Goal: Information Seeking & Learning: Learn about a topic

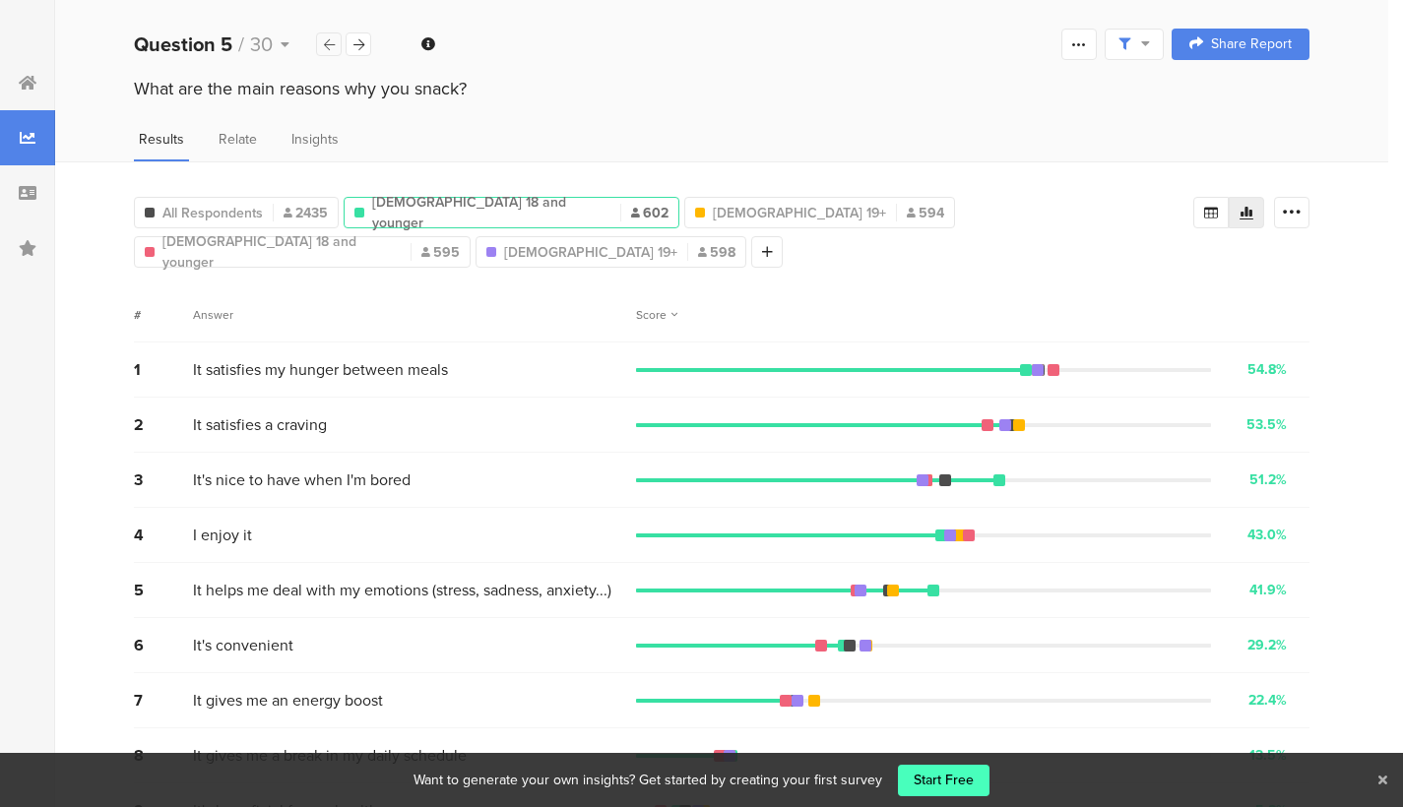
click at [329, 55] on div at bounding box center [329, 44] width 26 height 24
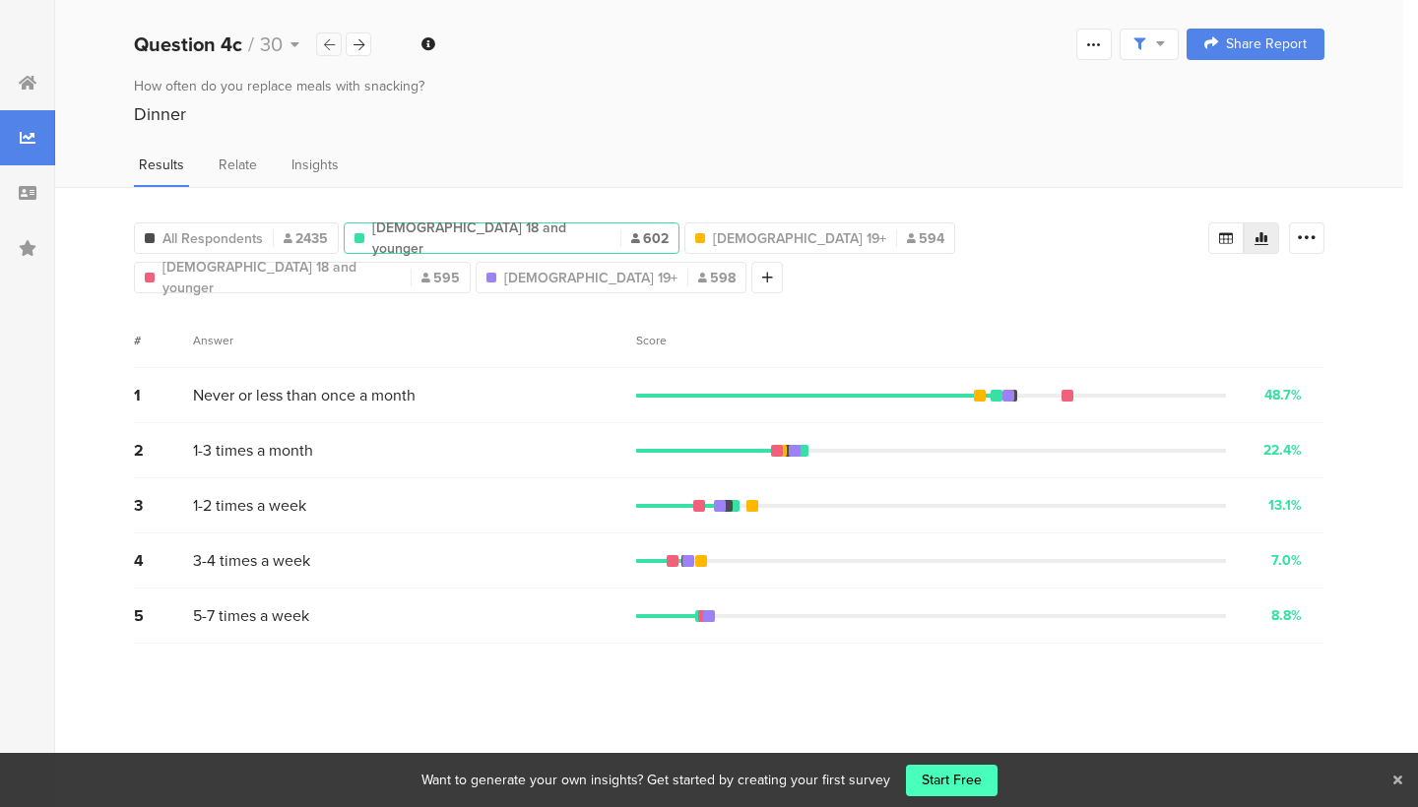
click at [317, 44] on div at bounding box center [329, 44] width 26 height 24
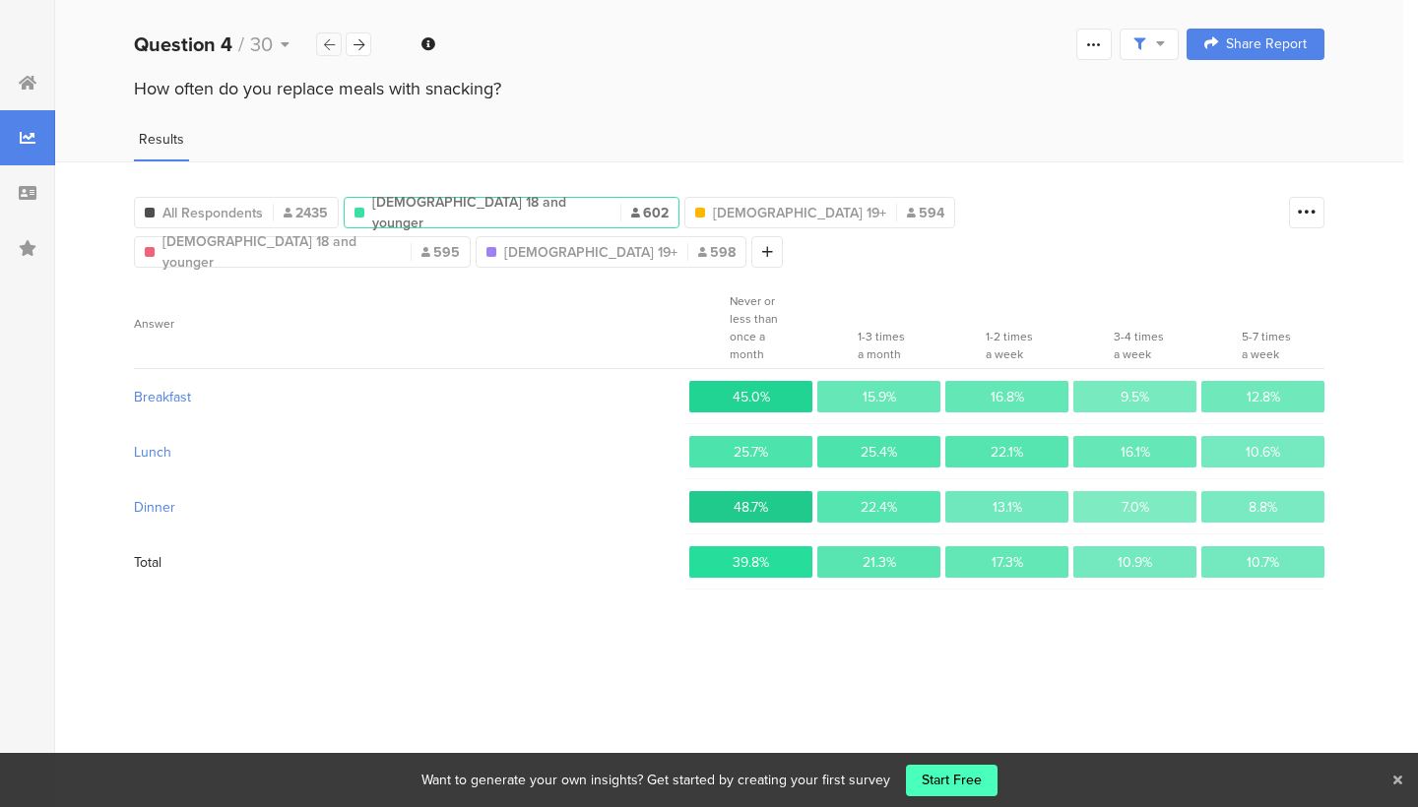
click at [317, 44] on div at bounding box center [329, 44] width 26 height 24
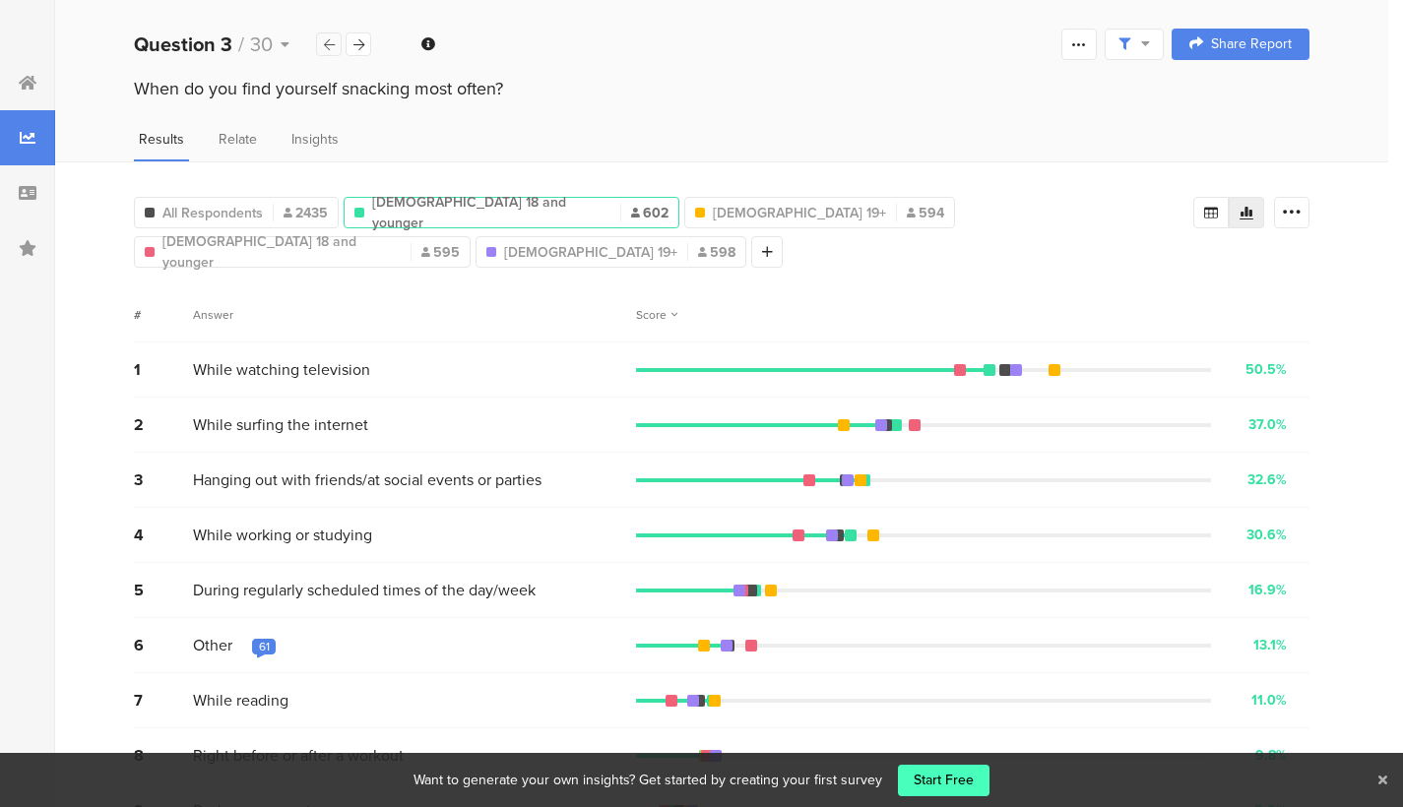
click at [317, 44] on div at bounding box center [329, 44] width 26 height 24
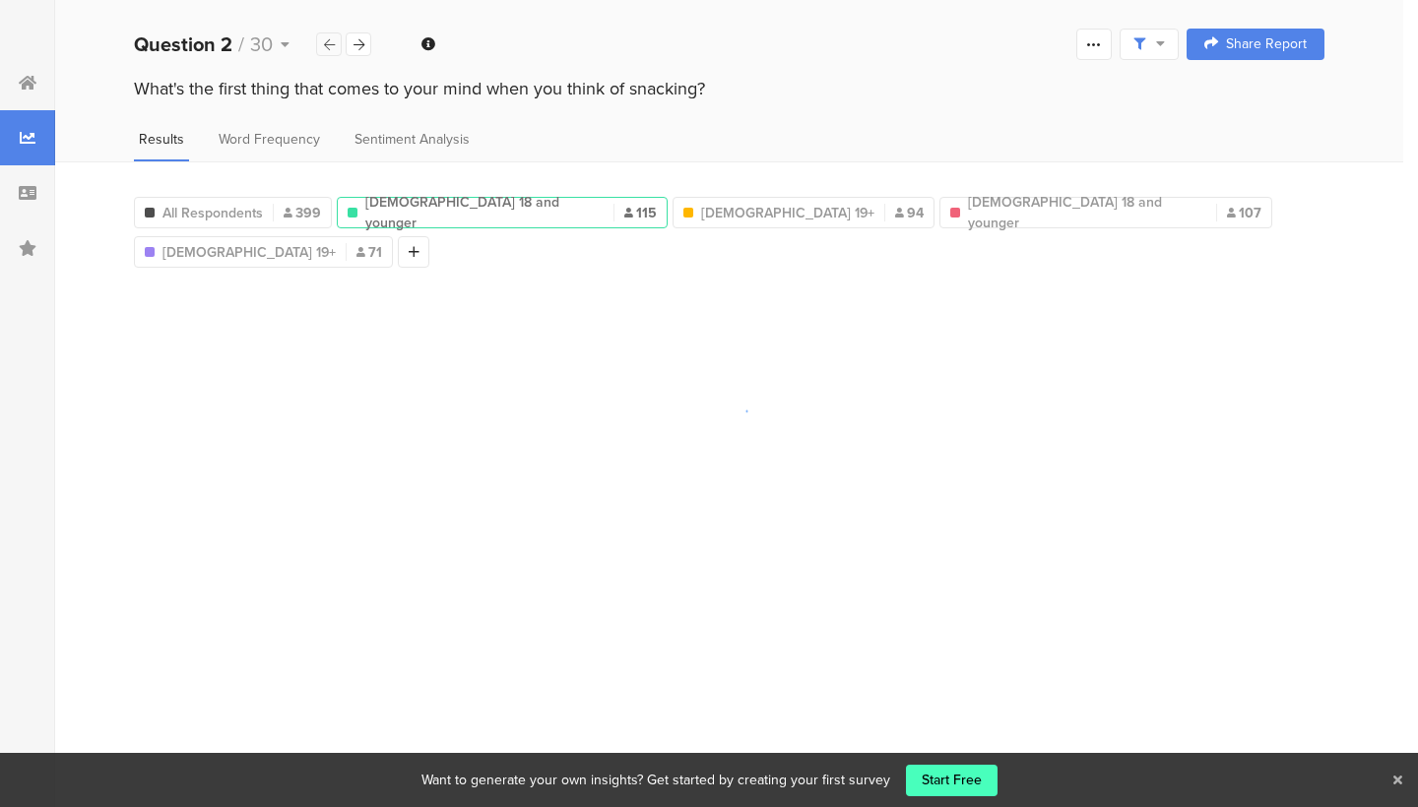
click at [317, 44] on div at bounding box center [329, 44] width 26 height 24
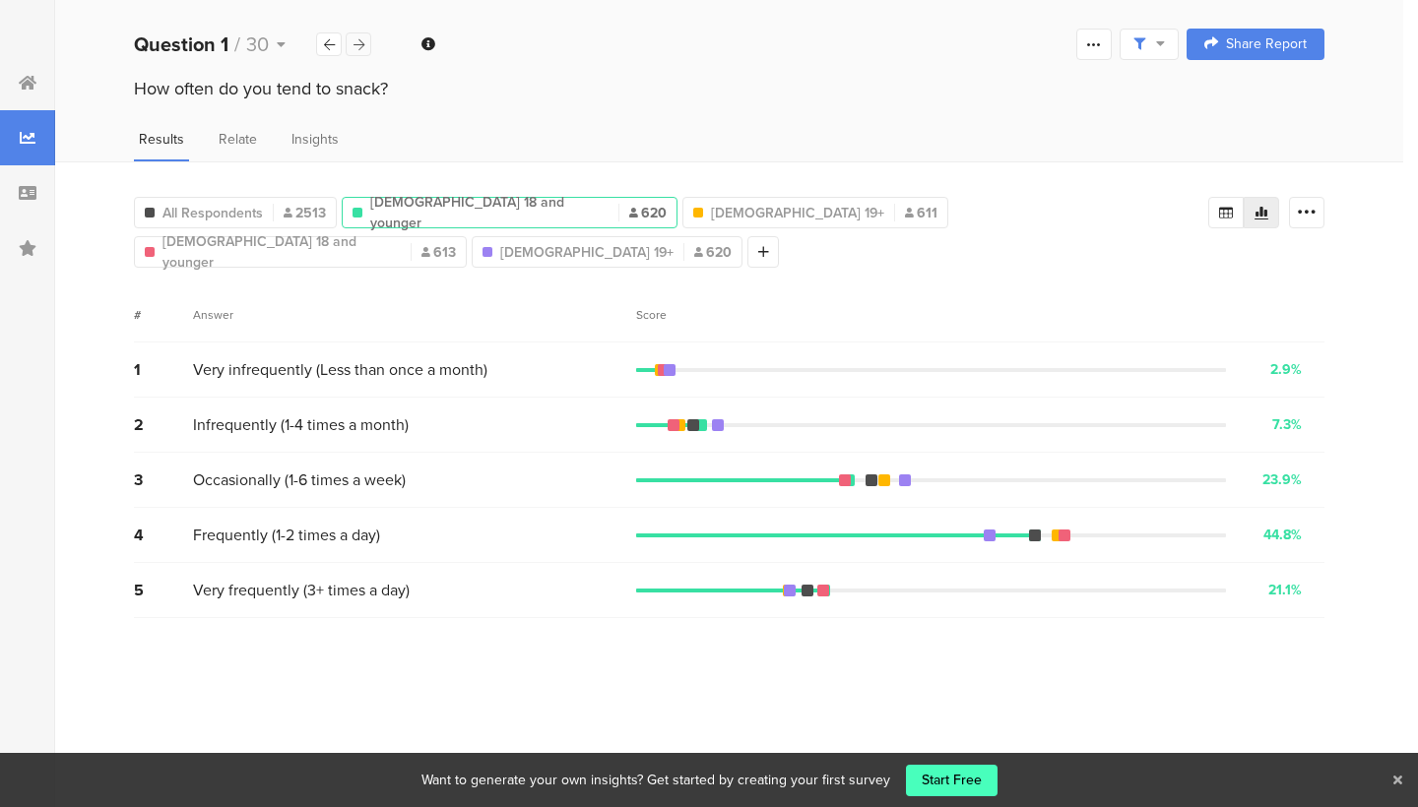
click at [356, 43] on icon at bounding box center [358, 44] width 11 height 13
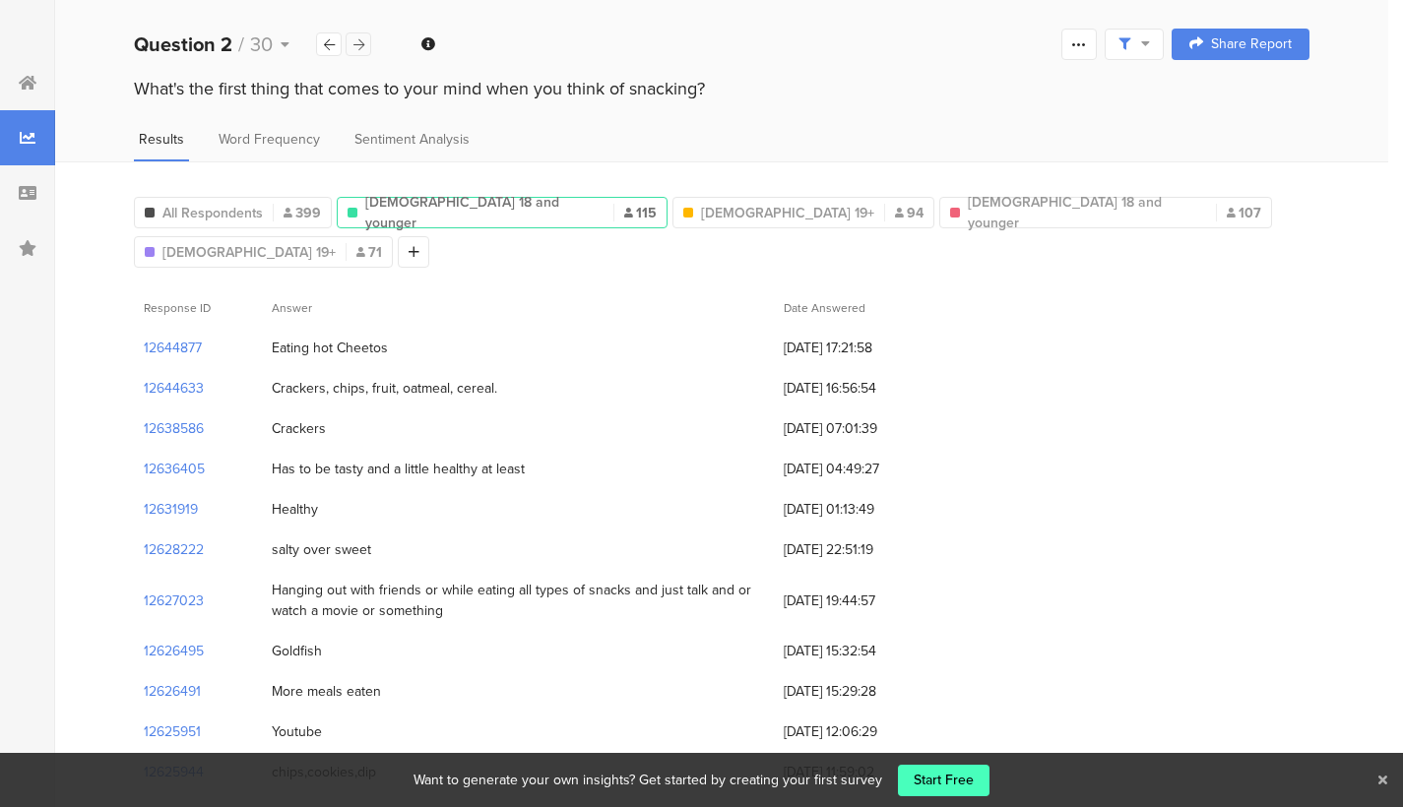
click at [356, 43] on icon at bounding box center [358, 44] width 11 height 13
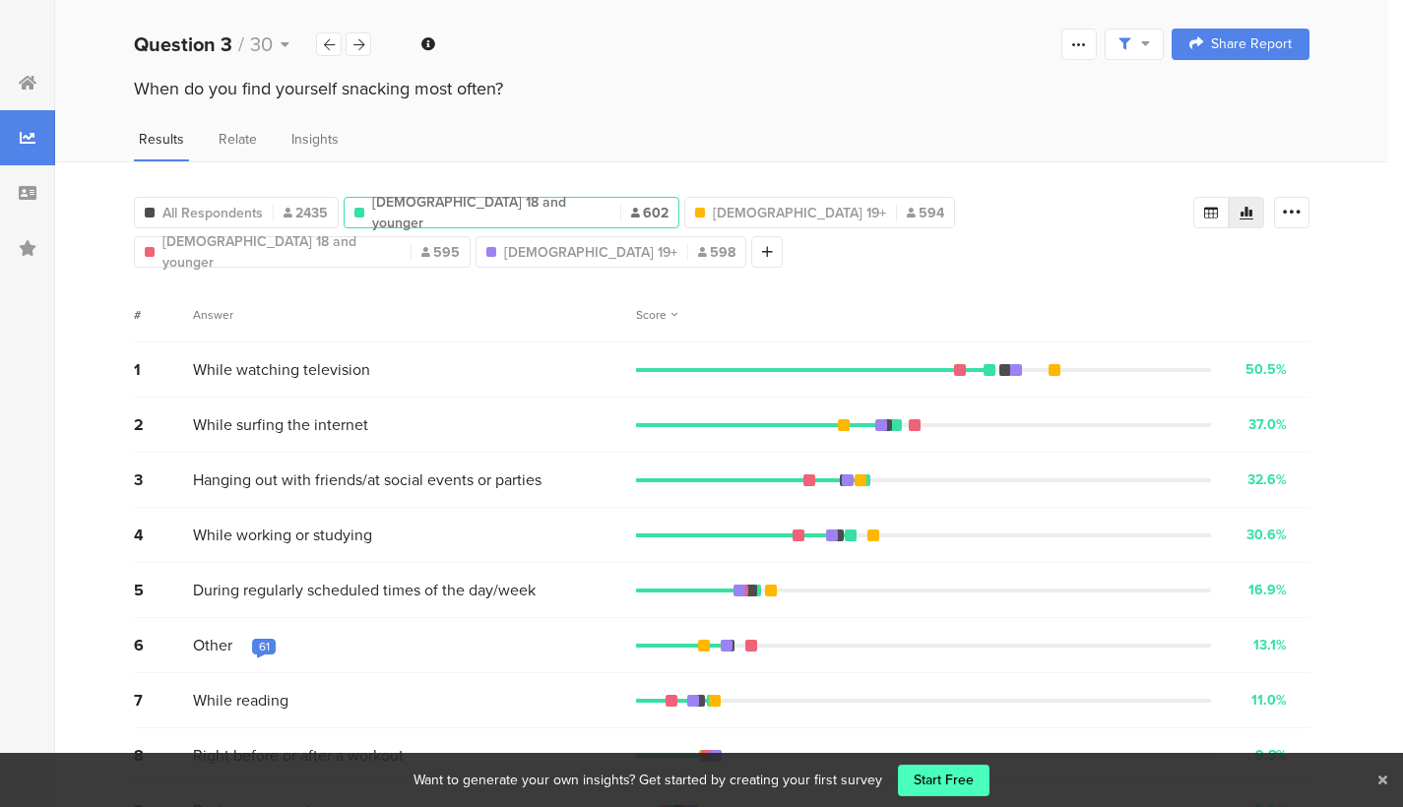
click at [259, 639] on div "61" at bounding box center [264, 647] width 11 height 16
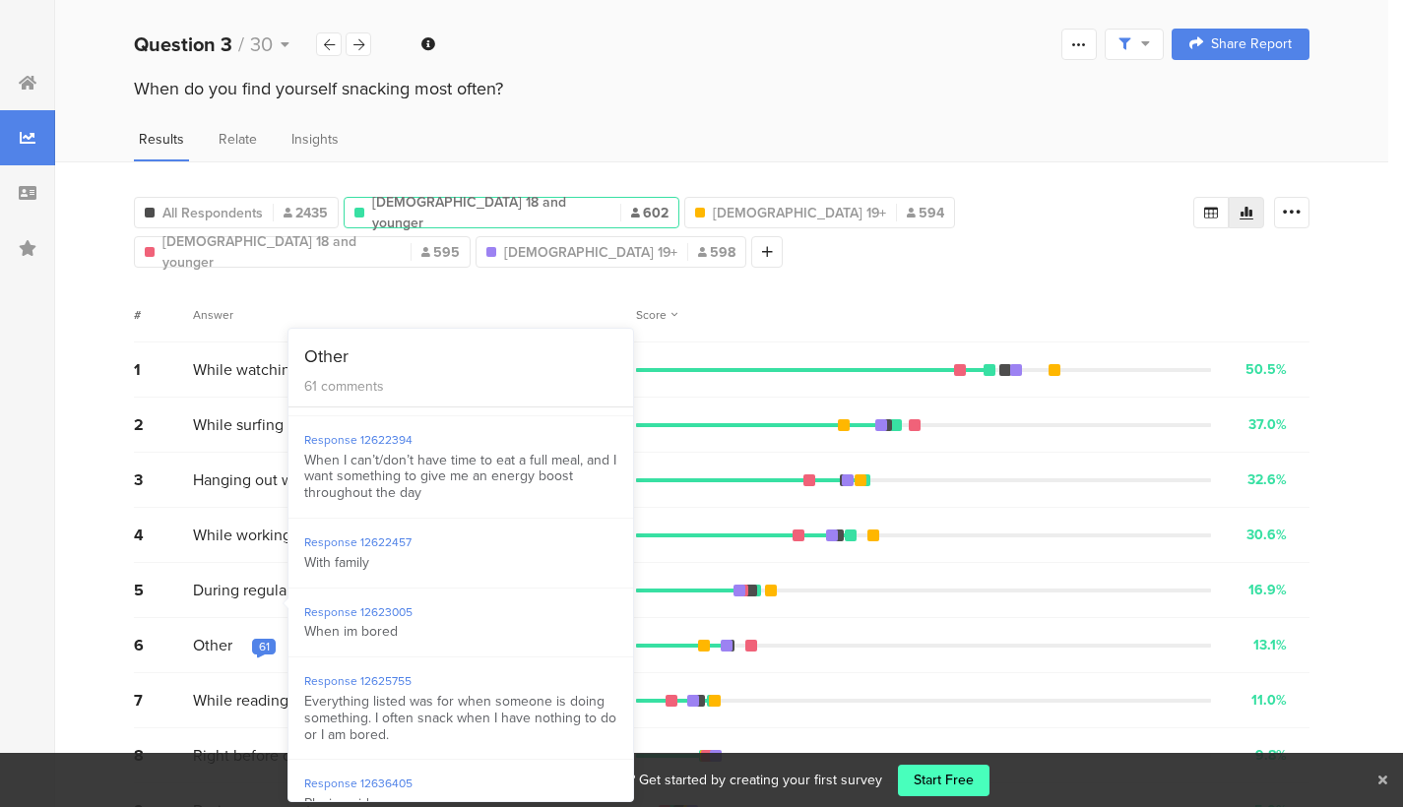
scroll to position [669, 0]
click at [719, 287] on div "# Answer Score" at bounding box center [722, 314] width 1176 height 55
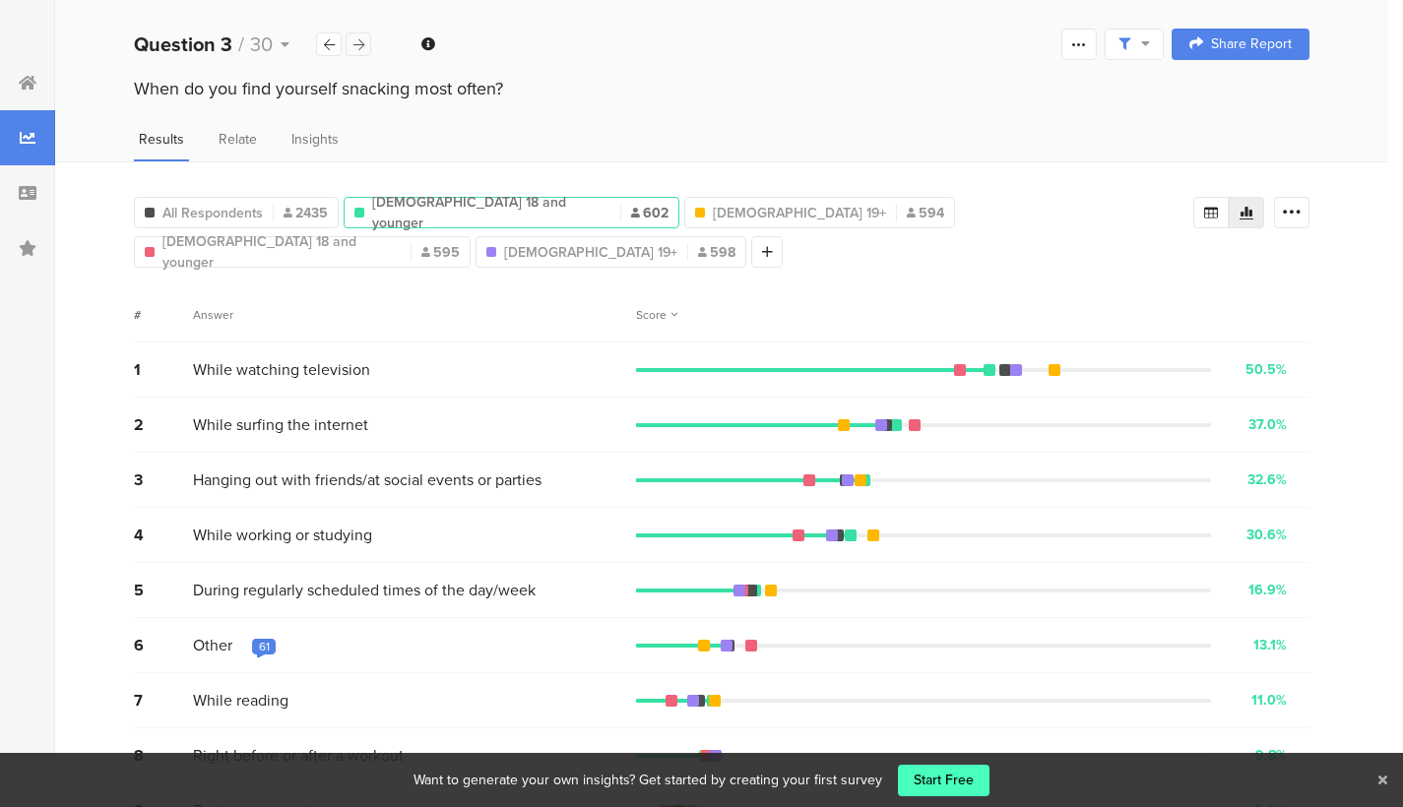
click at [367, 40] on div at bounding box center [359, 44] width 26 height 24
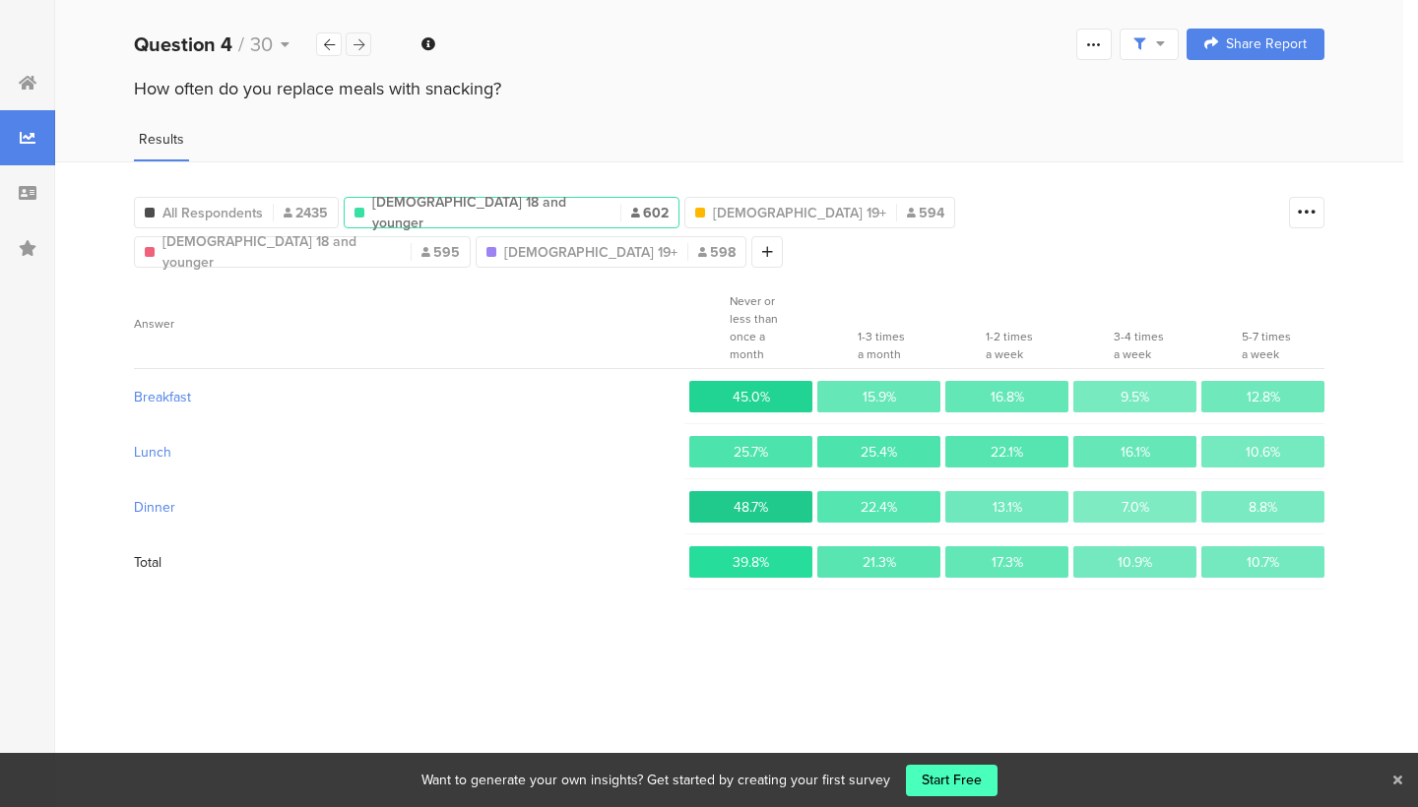
click at [367, 40] on div at bounding box center [359, 44] width 26 height 24
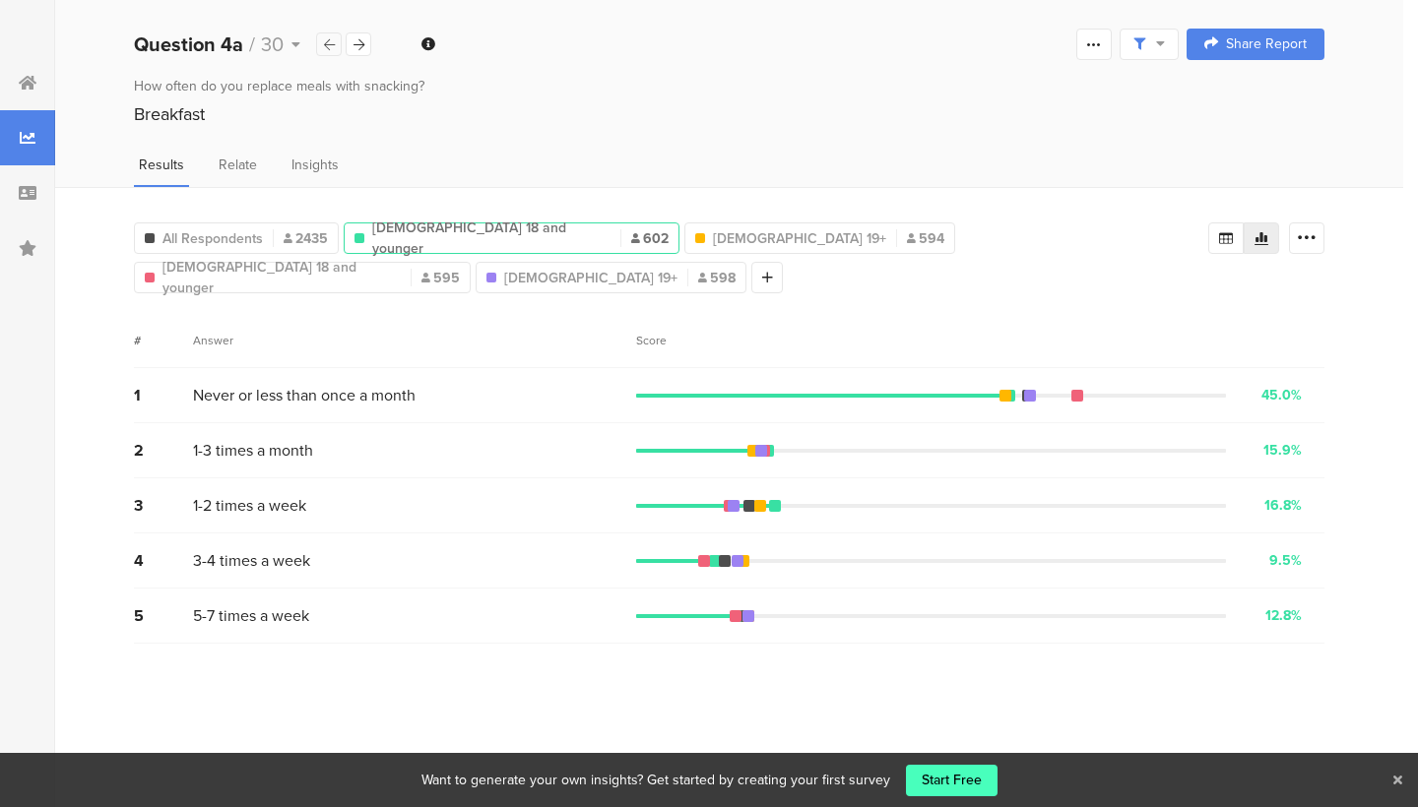
click at [322, 39] on div at bounding box center [329, 44] width 26 height 24
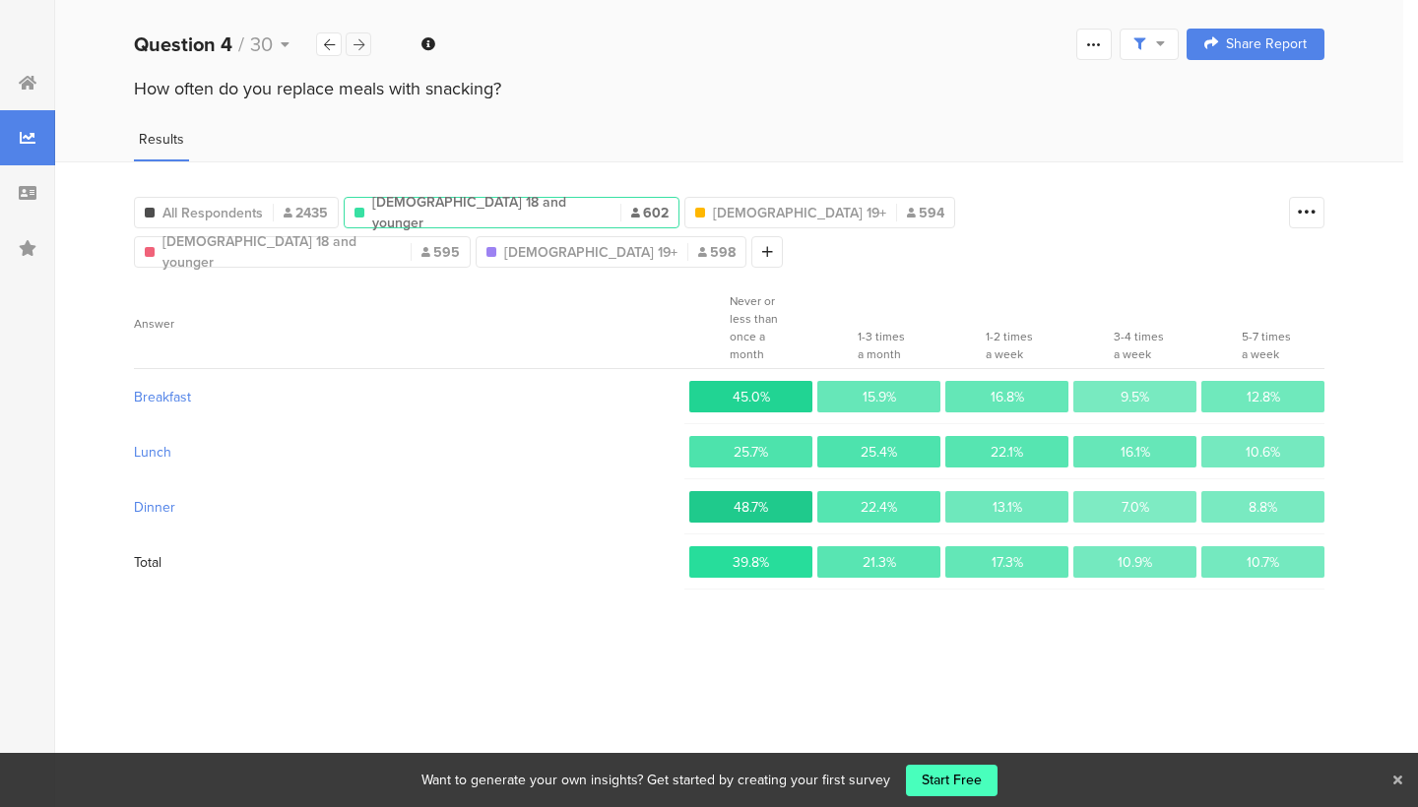
click at [357, 38] on icon at bounding box center [358, 44] width 11 height 13
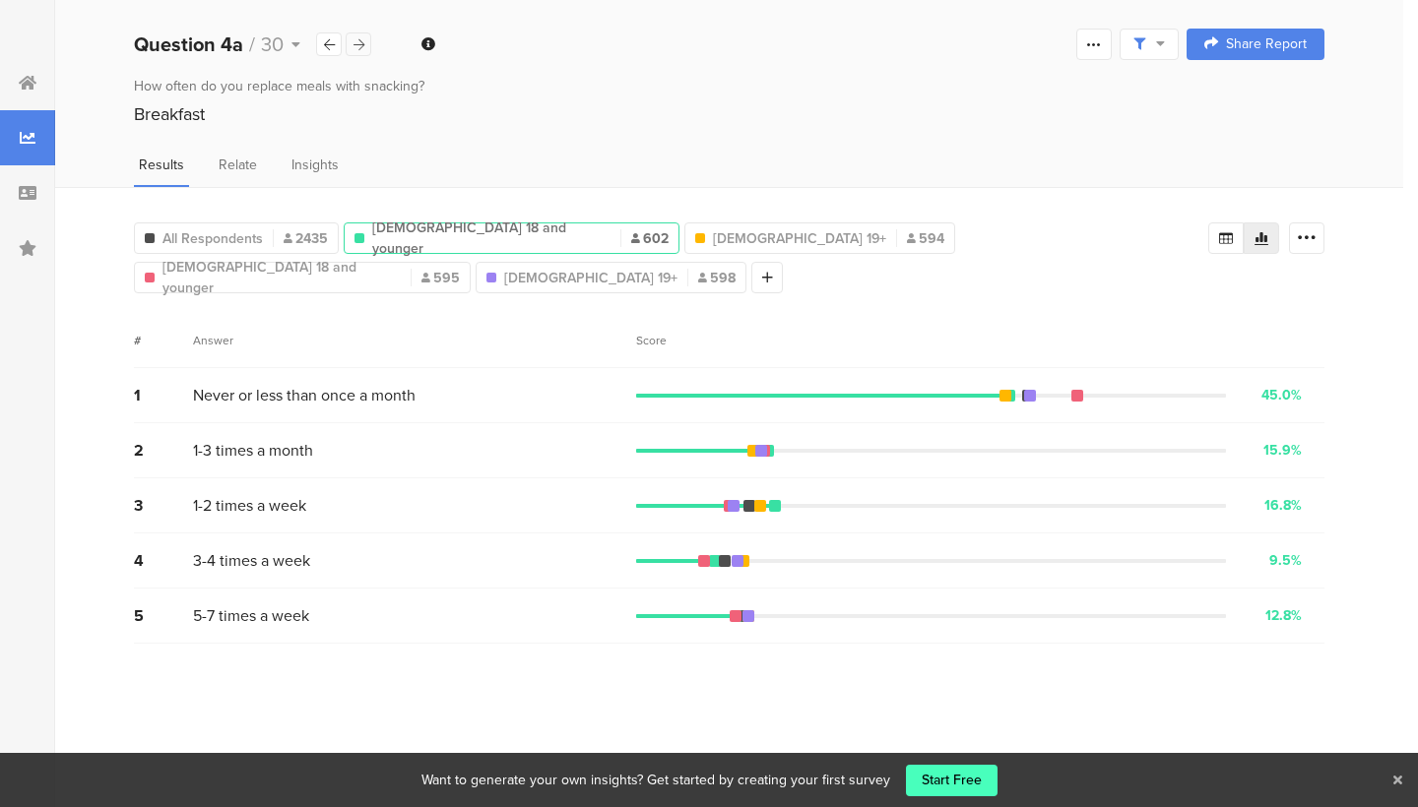
click at [357, 38] on icon at bounding box center [358, 44] width 11 height 13
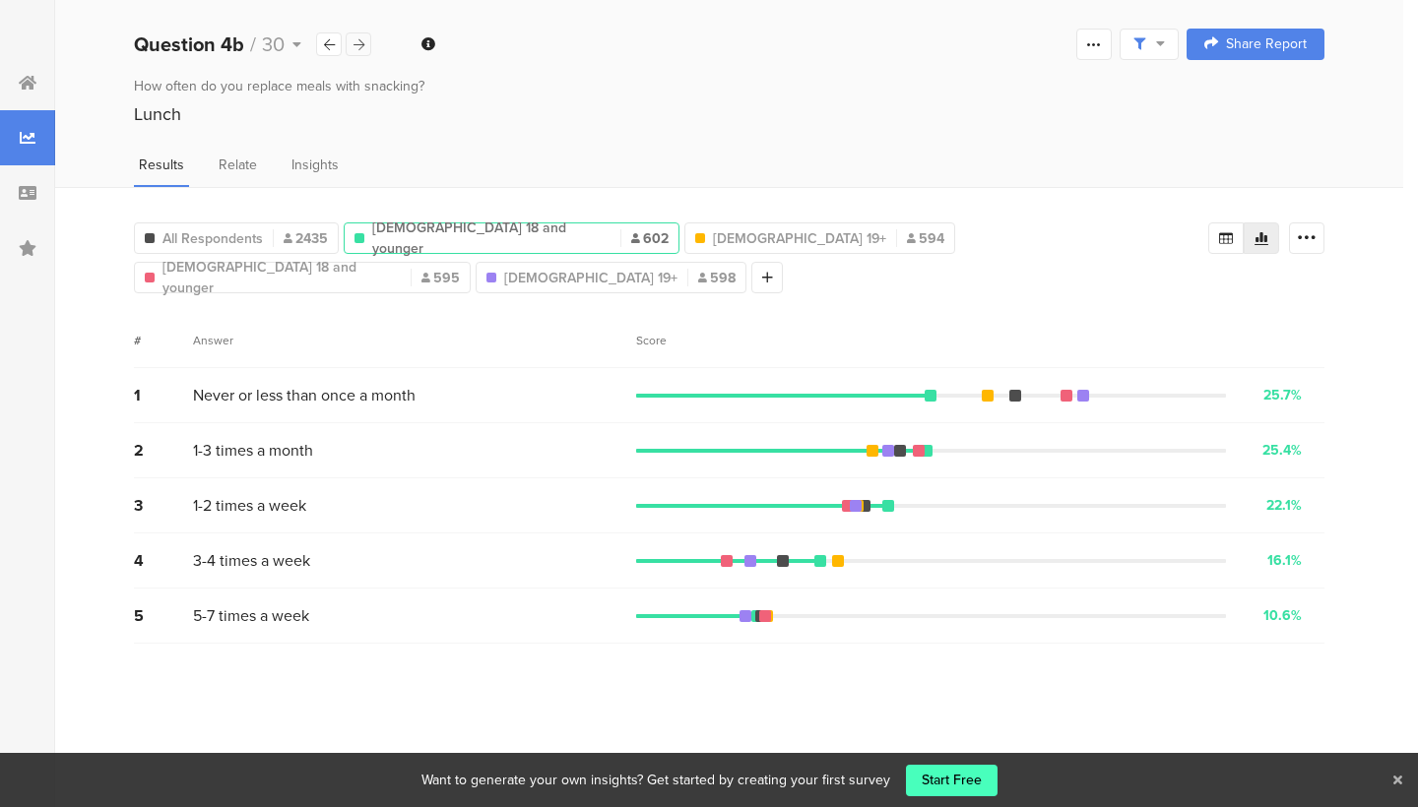
click at [357, 38] on icon at bounding box center [358, 44] width 11 height 13
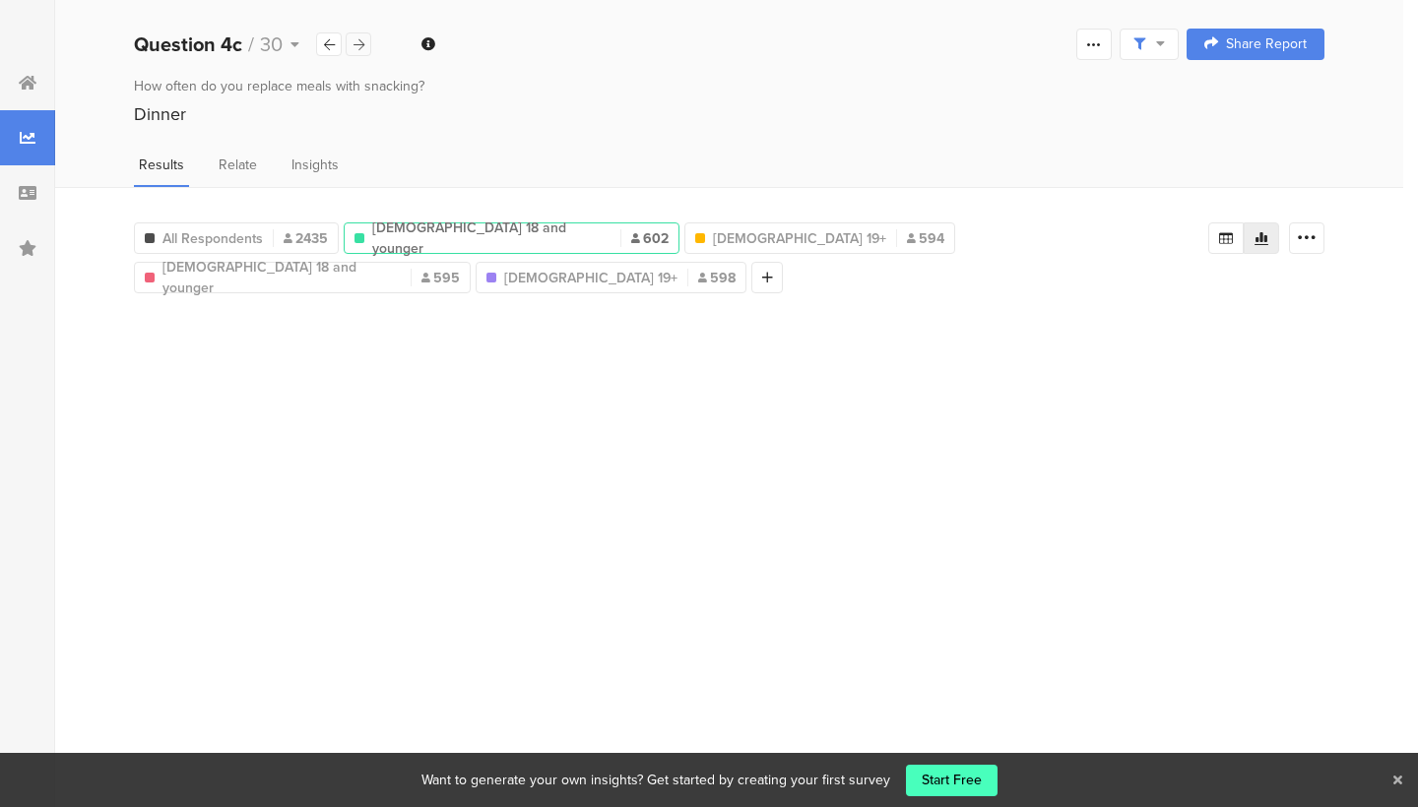
click at [357, 38] on icon at bounding box center [358, 44] width 11 height 13
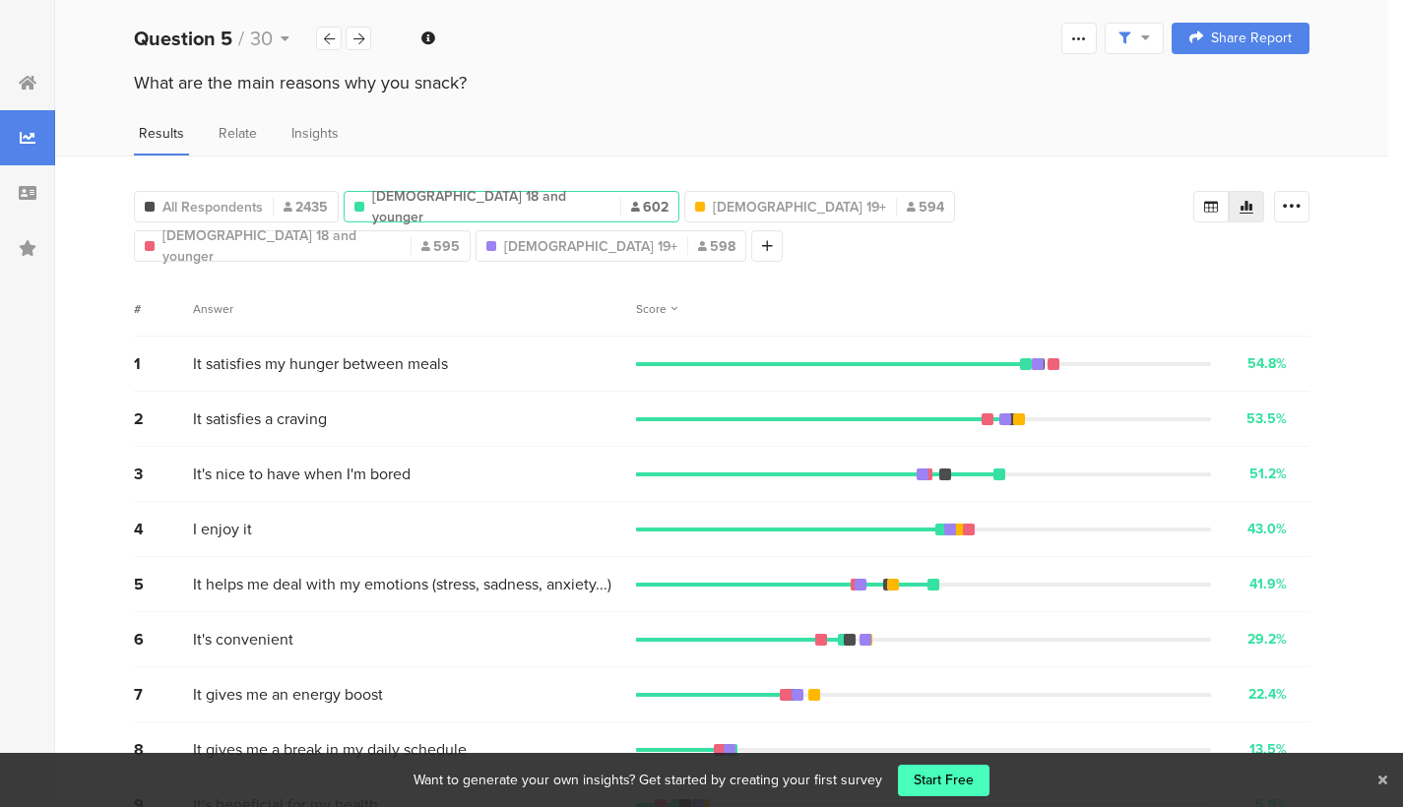
scroll to position [5, 0]
click at [361, 40] on icon at bounding box center [358, 39] width 11 height 13
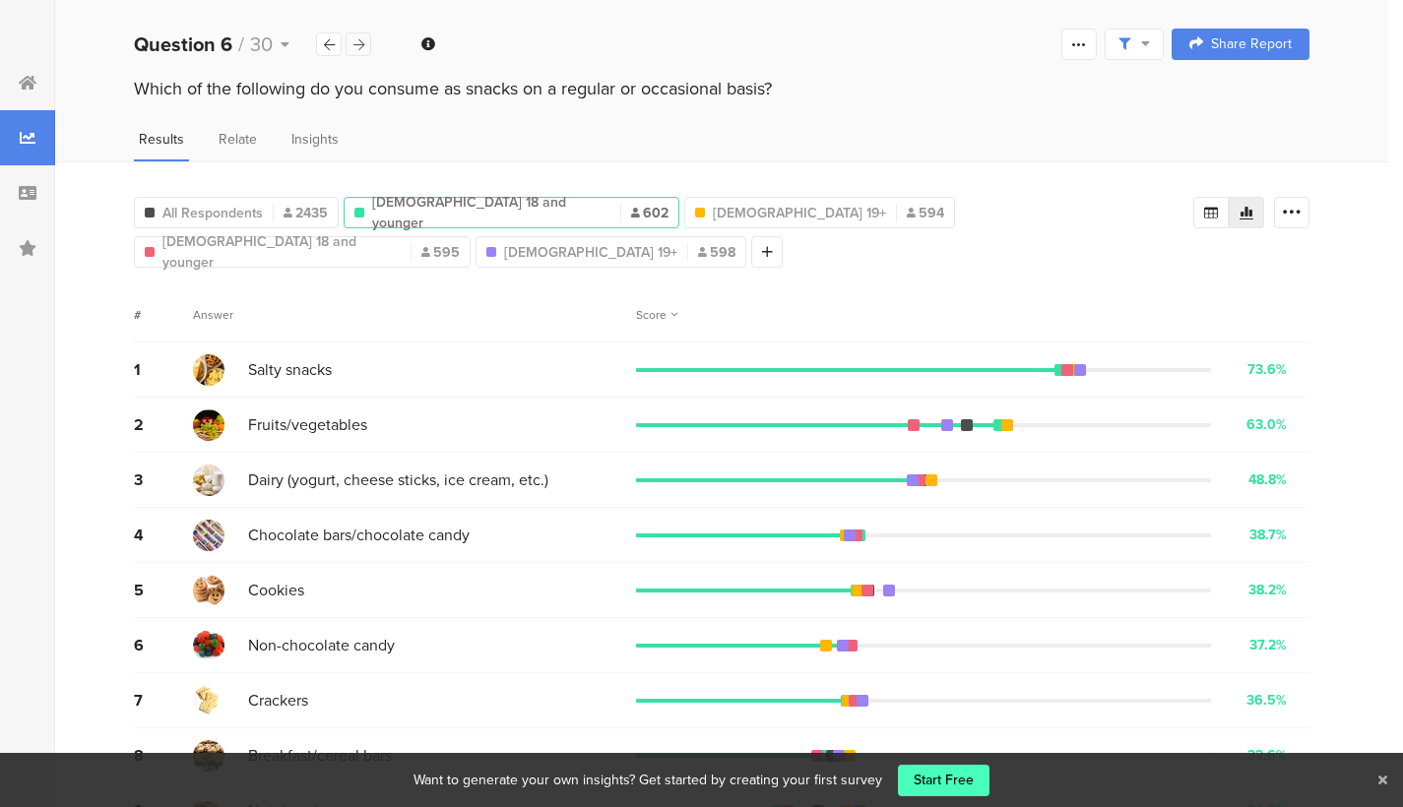
click at [361, 40] on icon at bounding box center [358, 44] width 11 height 13
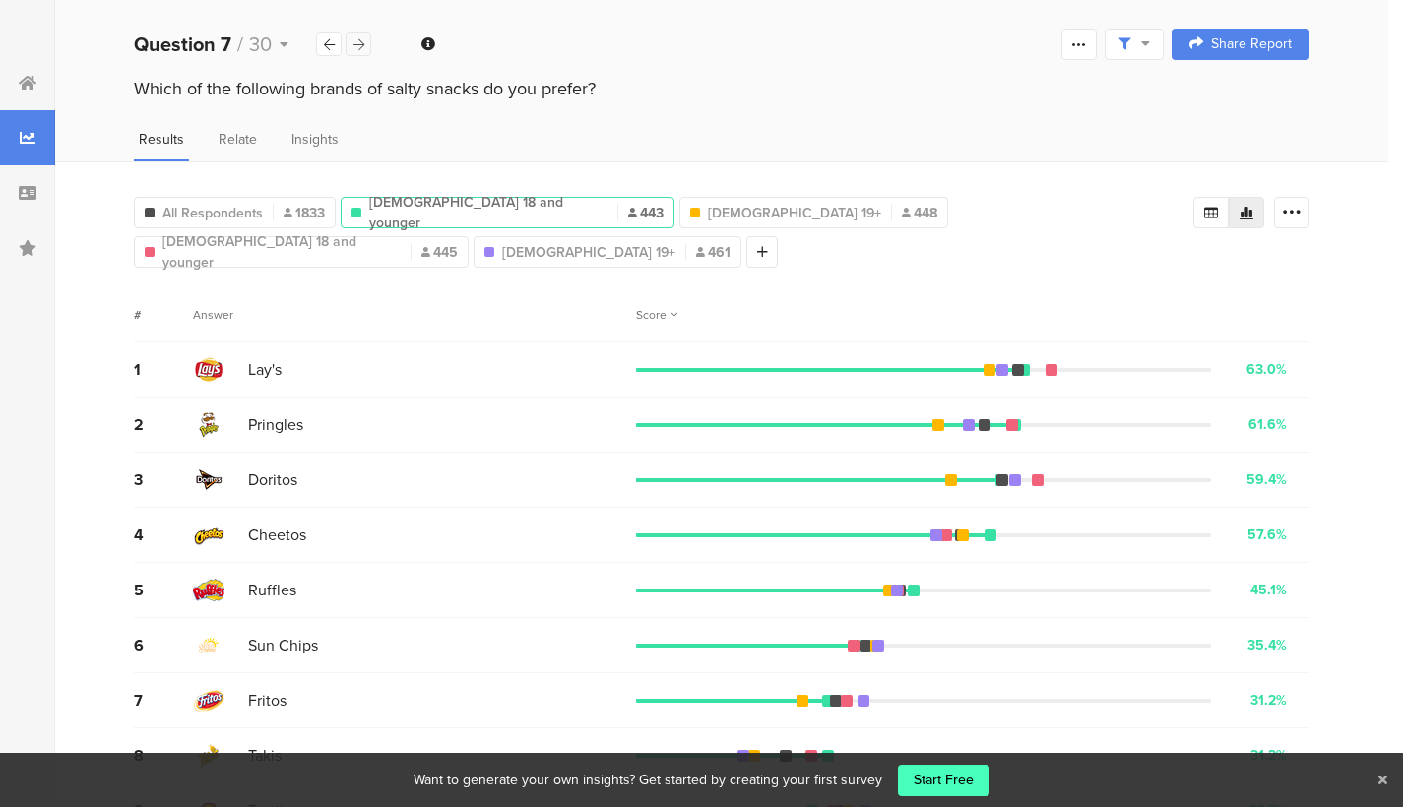
click at [361, 40] on icon at bounding box center [358, 44] width 11 height 13
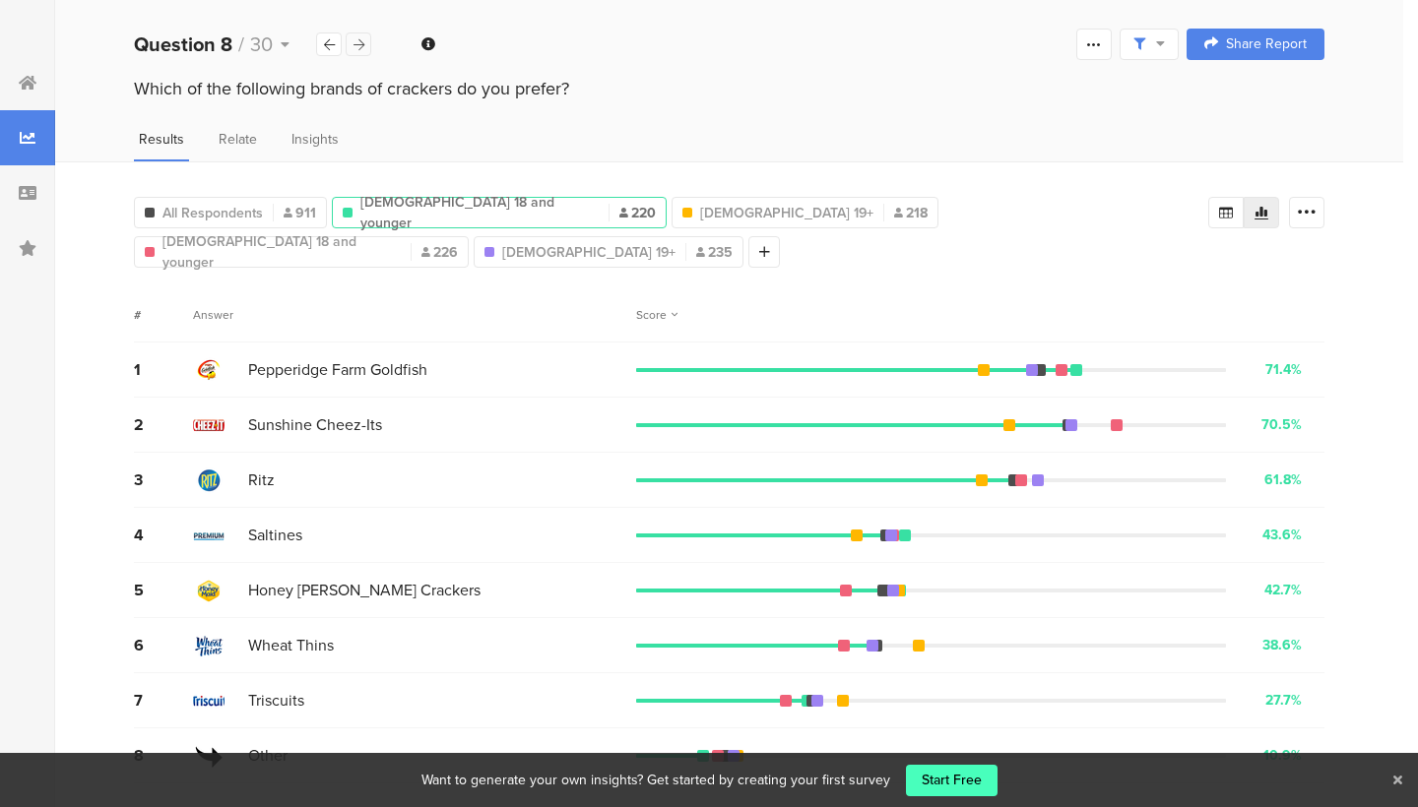
click at [361, 40] on icon at bounding box center [358, 44] width 11 height 13
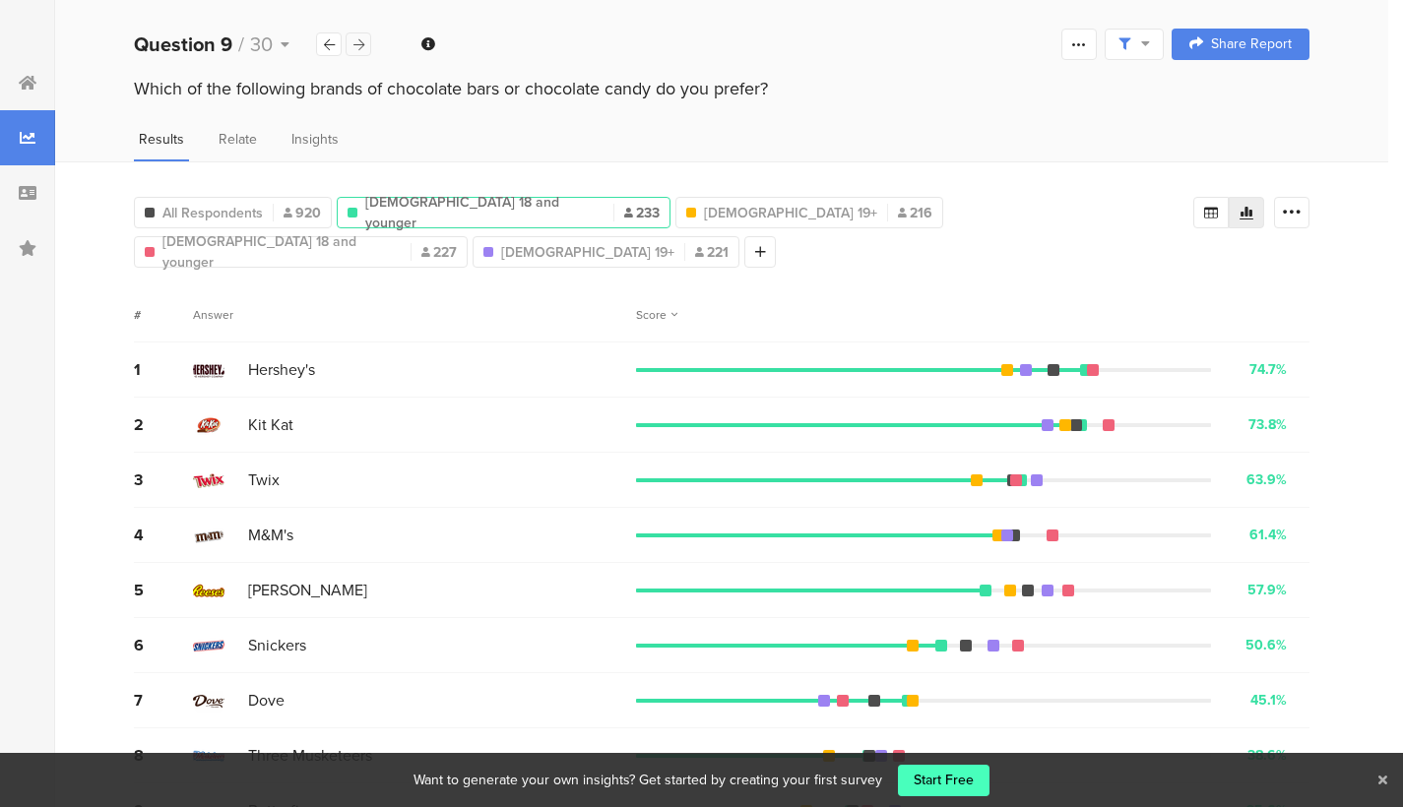
click at [361, 40] on icon at bounding box center [358, 44] width 11 height 13
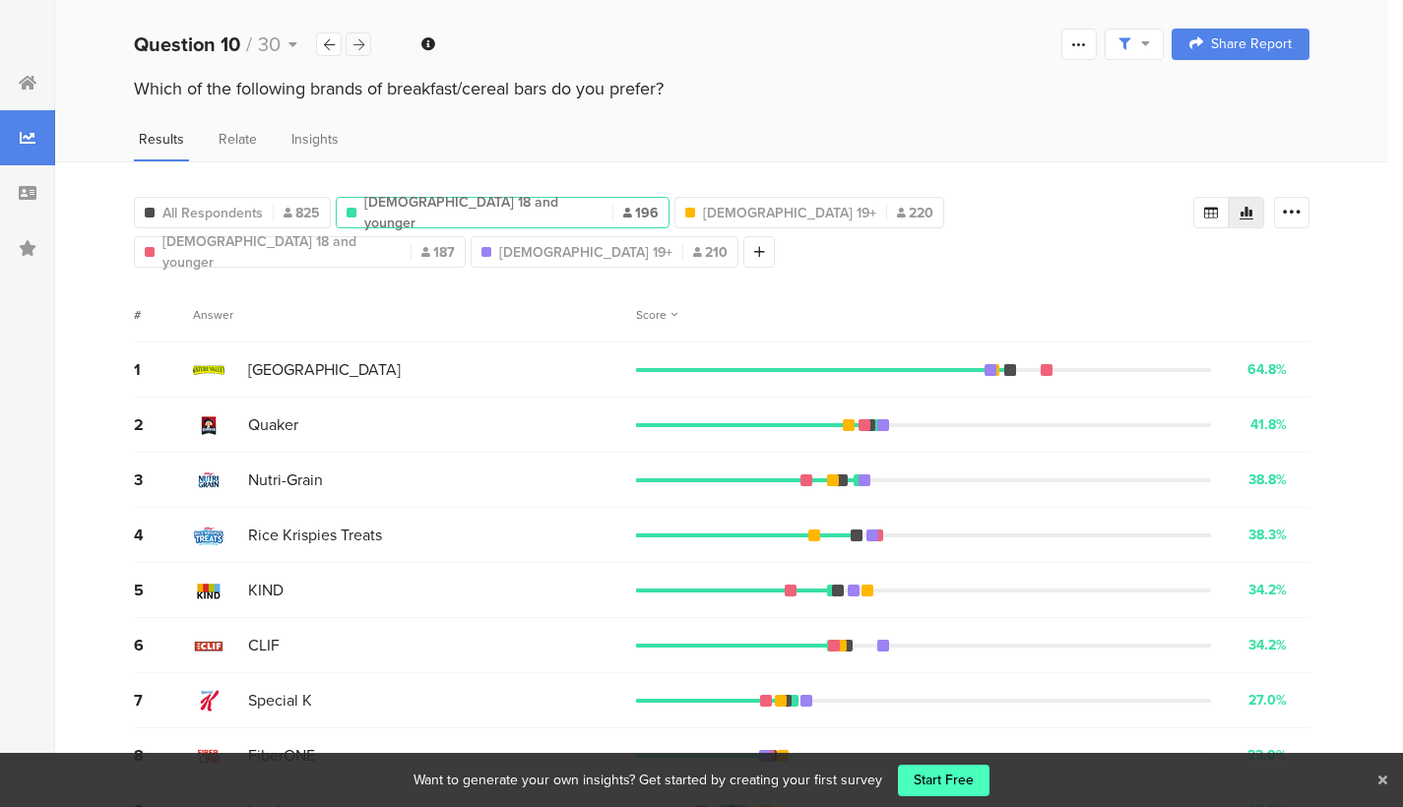
click at [361, 40] on icon at bounding box center [358, 44] width 11 height 13
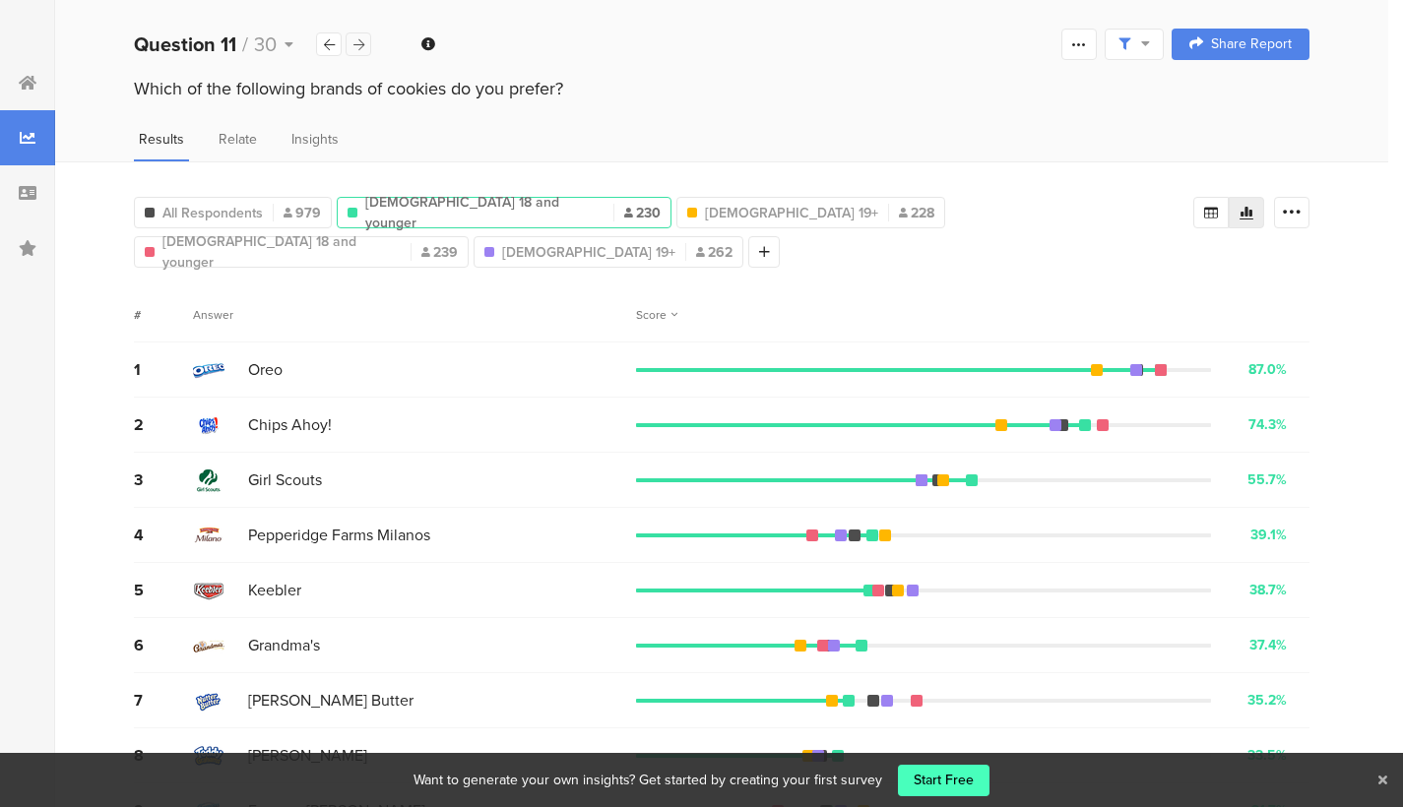
click at [361, 40] on icon at bounding box center [358, 44] width 11 height 13
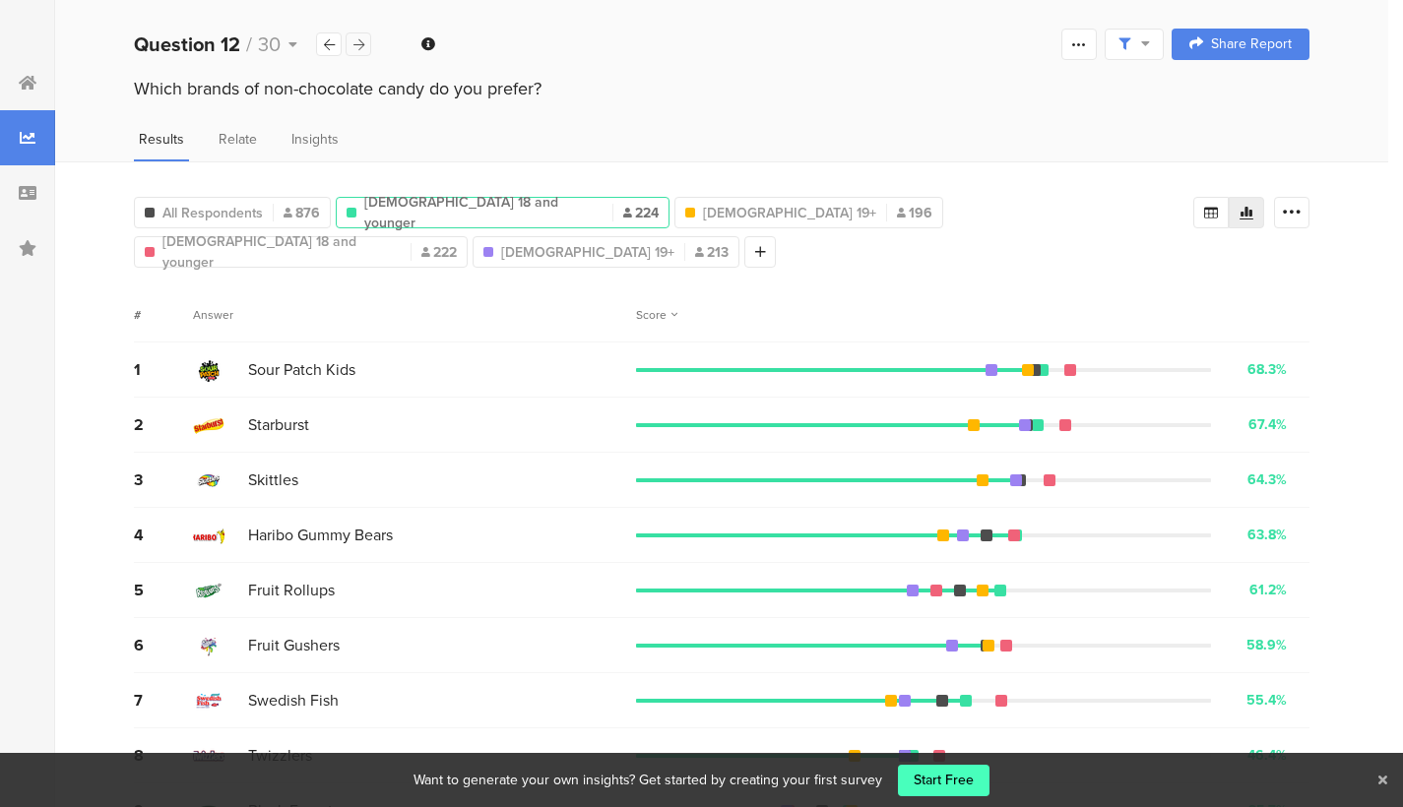
click at [361, 40] on icon at bounding box center [358, 44] width 11 height 13
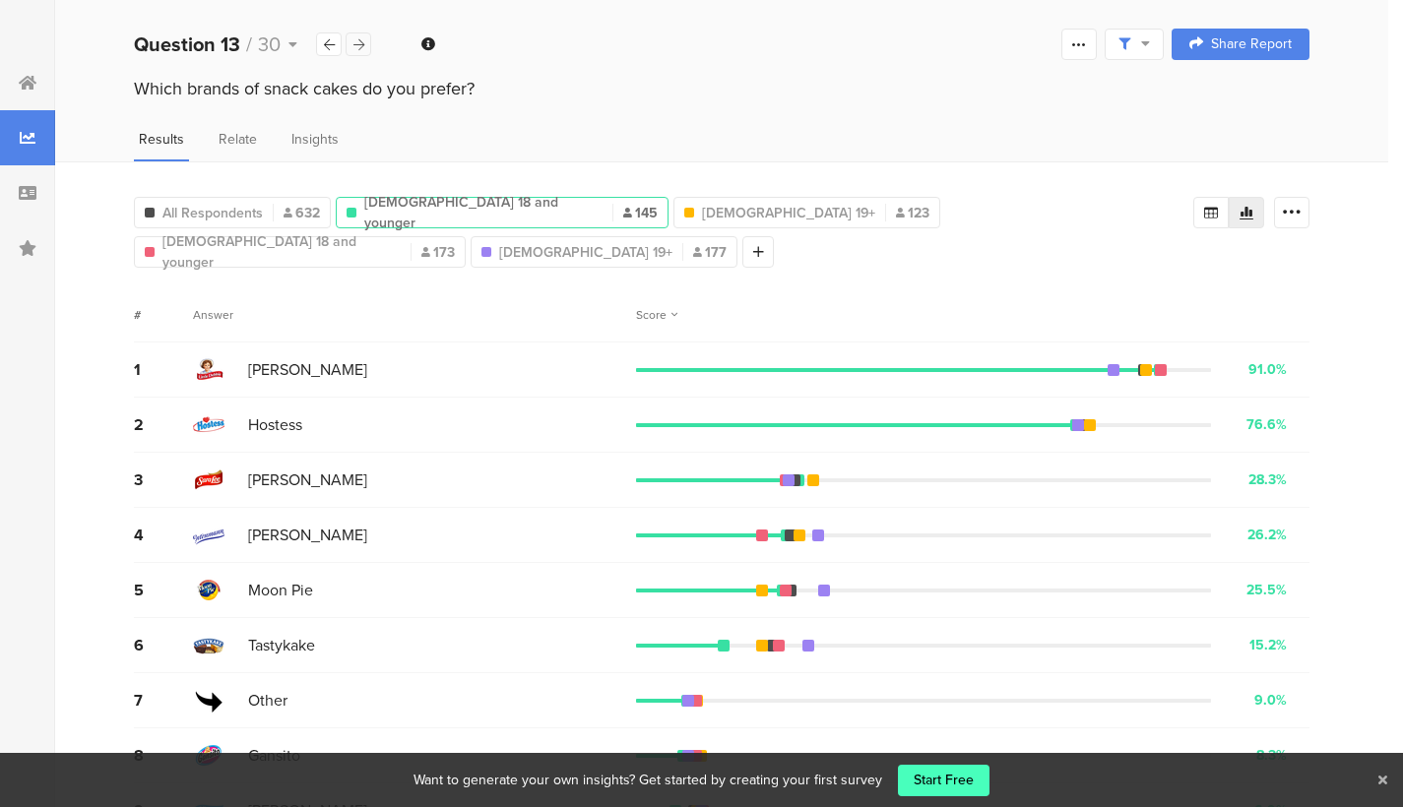
click at [361, 40] on icon at bounding box center [358, 44] width 11 height 13
